Goal: Task Accomplishment & Management: Manage account settings

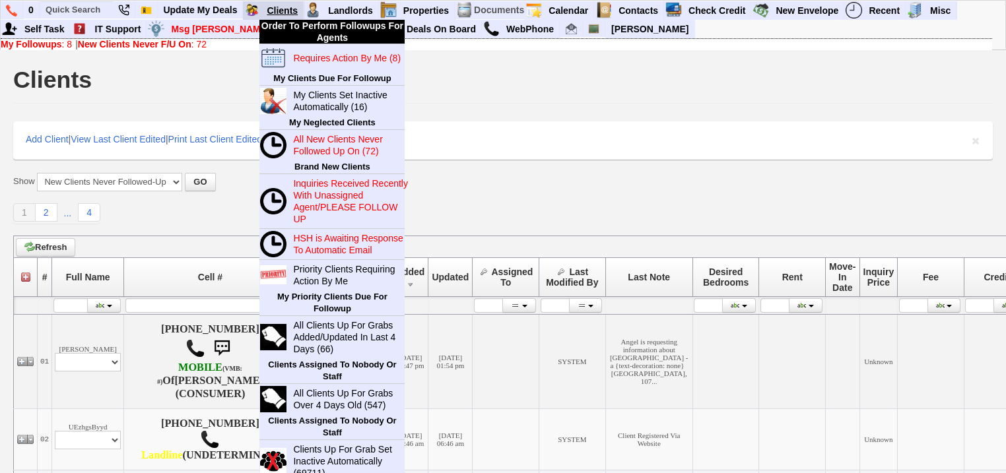
click at [290, 9] on link "Clients" at bounding box center [282, 10] width 42 height 17
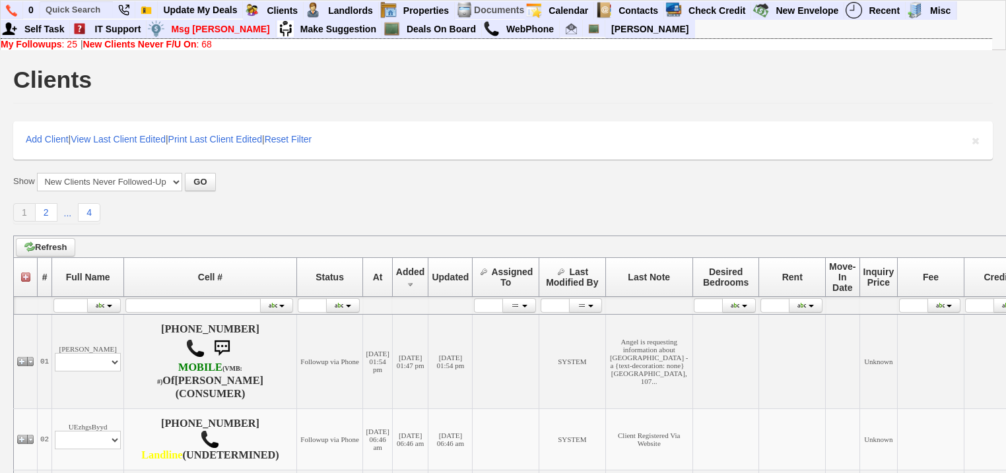
click at [201, 45] on link "New Clients Never F/U On : 68" at bounding box center [147, 44] width 129 height 11
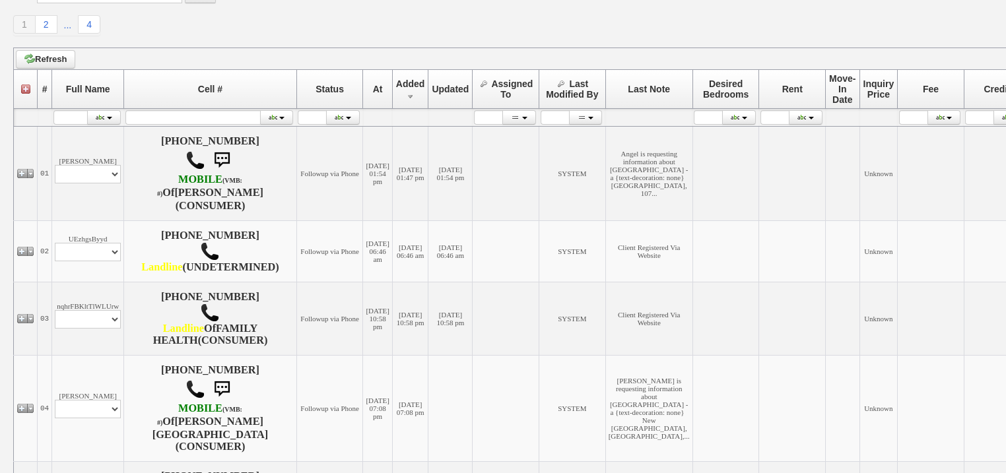
scroll to position [211, 0]
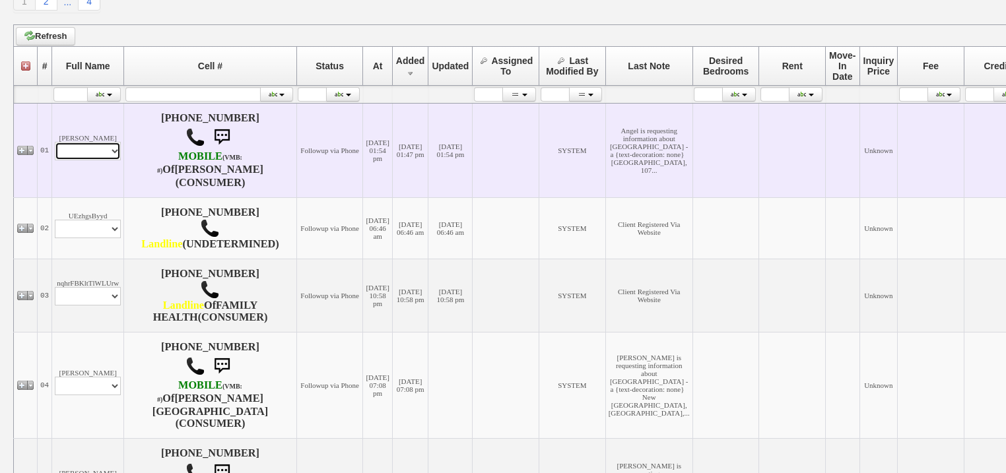
drag, startPoint x: 92, startPoint y: 145, endPoint x: 92, endPoint y: 157, distance: 12.5
click at [92, 148] on select "Profile Edit Print Email Externally (Will Not Be Tracked In CRM) Closed Deals" at bounding box center [88, 151] width 66 height 18
select select "ChangeURL,/crm/custom/edit_client_form.php?redirect=%2Fcrm%2Fclients.php&id=168…"
click at [57, 144] on select "Profile Edit Print Email Externally (Will Not Be Tracked In CRM) Closed Deals" at bounding box center [88, 151] width 66 height 18
select select
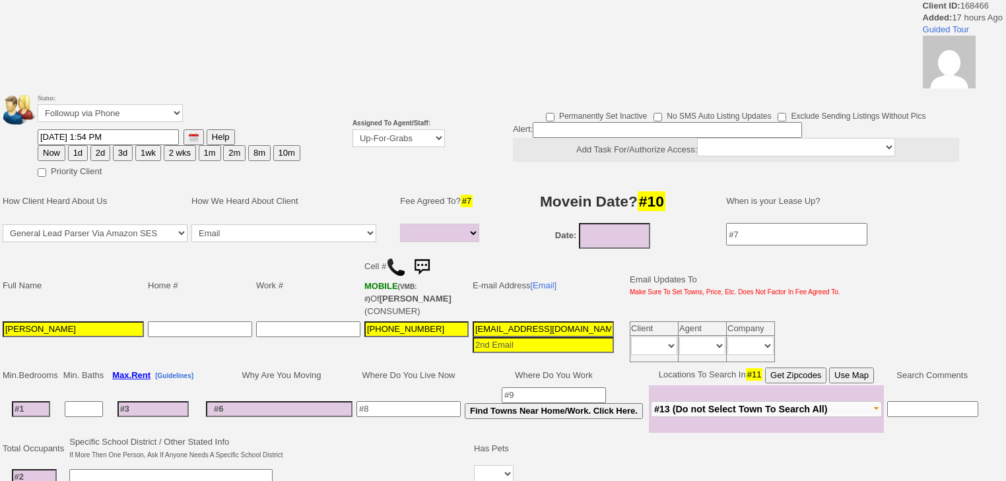
select select
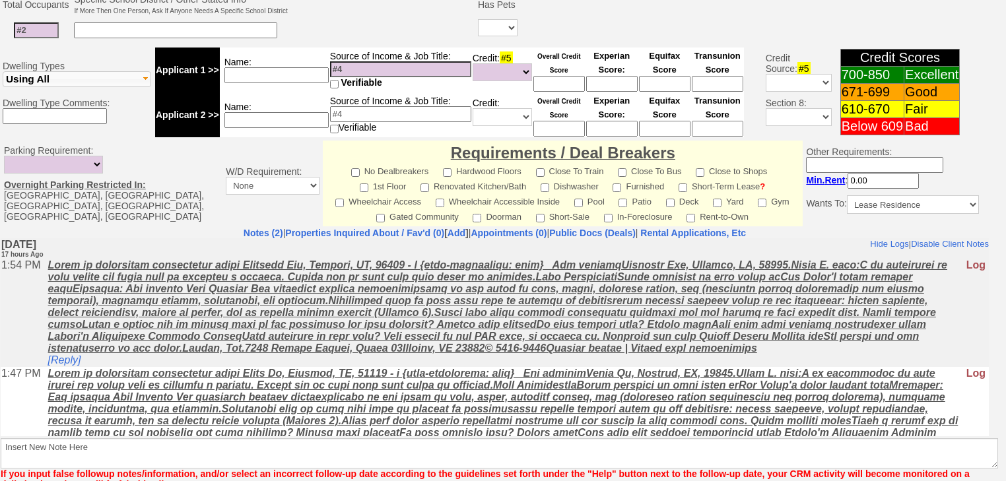
scroll to position [573, 0]
